Goal: Information Seeking & Learning: Understand process/instructions

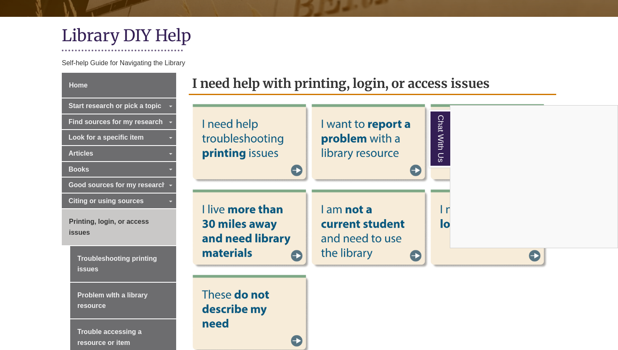
scroll to position [80, 0]
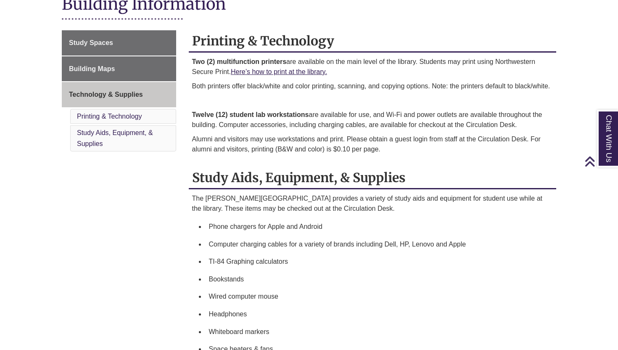
scroll to position [125, 0]
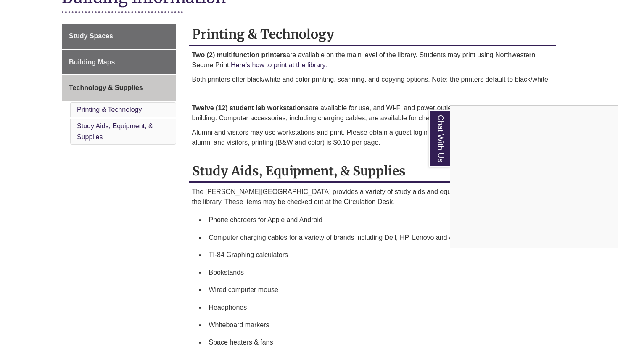
click at [287, 68] on div "Chat With Us" at bounding box center [309, 175] width 618 height 350
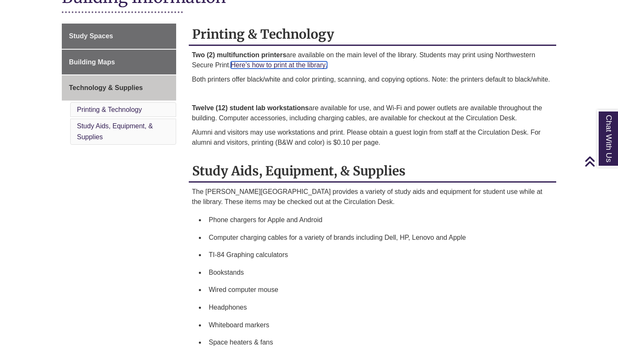
click at [288, 65] on link "Here’s how to print at the library." at bounding box center [279, 64] width 96 height 7
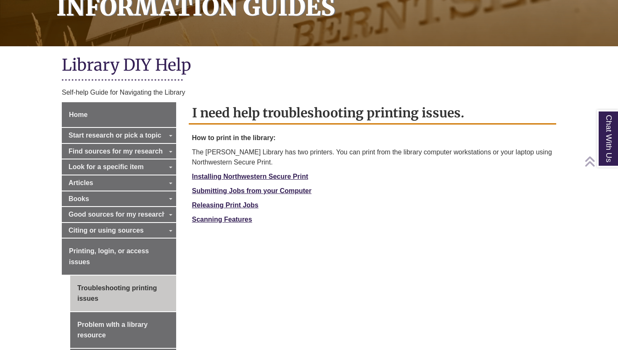
scroll to position [146, 0]
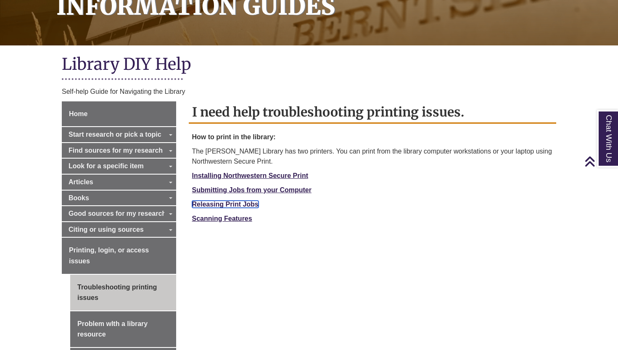
click at [249, 207] on strong "Releasing Print Jobs" at bounding box center [225, 204] width 66 height 7
